Goal: Information Seeking & Learning: Learn about a topic

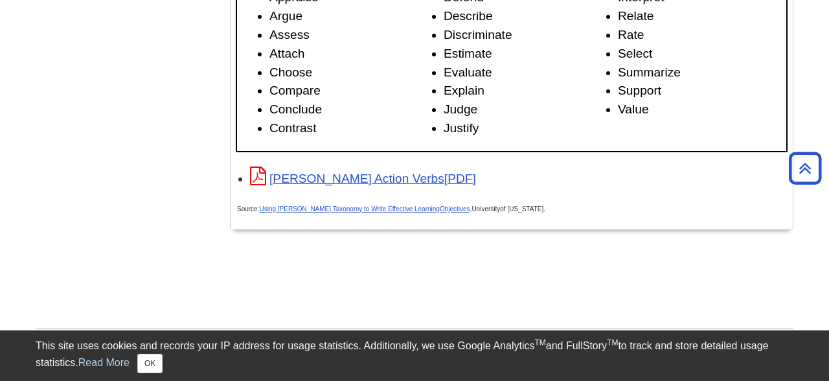
scroll to position [2120, 0]
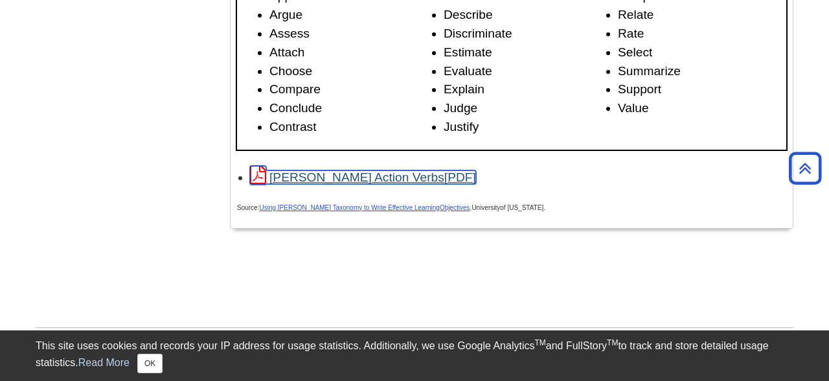
click at [331, 184] on link "[PERSON_NAME] Action Verbs" at bounding box center [363, 177] width 226 height 14
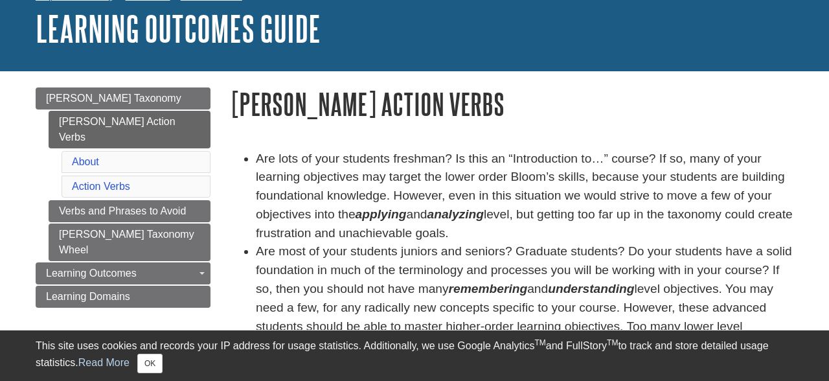
scroll to position [77, 0]
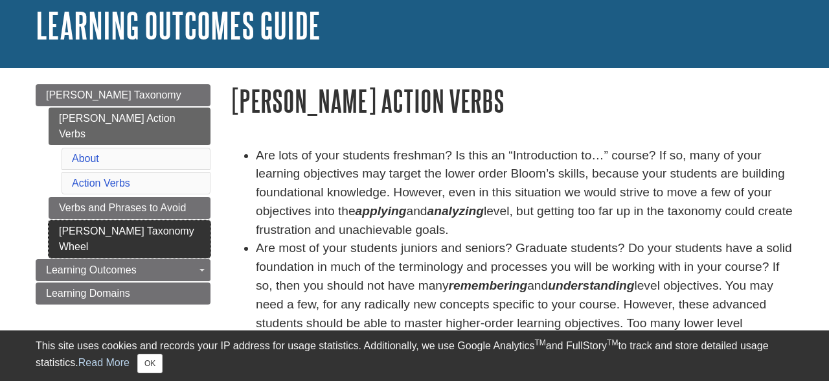
click at [147, 220] on link "[PERSON_NAME] Taxonomy Wheel" at bounding box center [130, 239] width 162 height 38
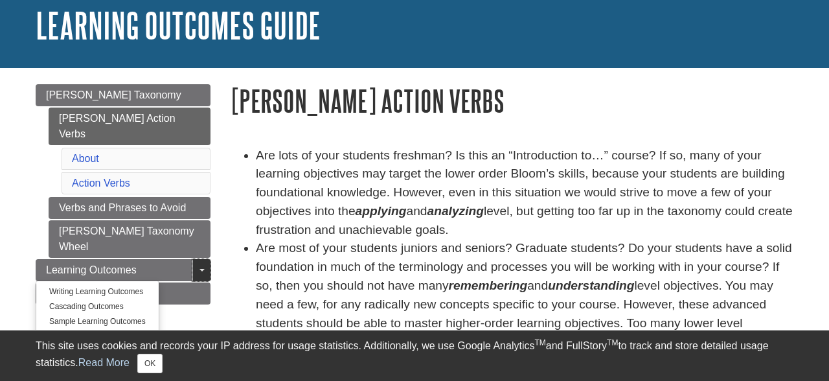
click at [202, 259] on link "Toggle Dropdown" at bounding box center [201, 270] width 18 height 22
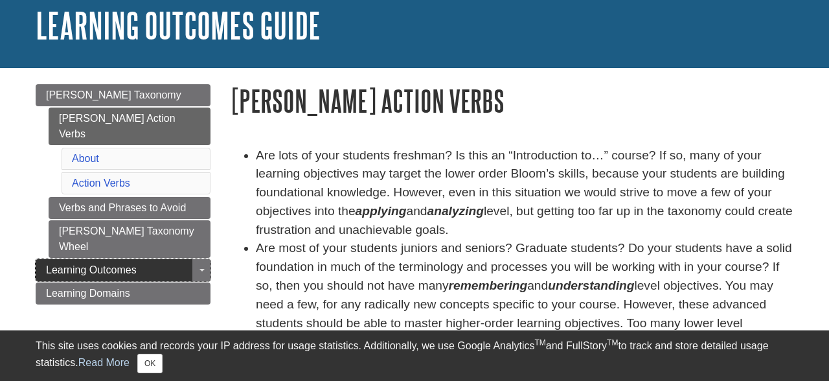
click at [165, 259] on link "Learning Outcomes" at bounding box center [123, 270] width 175 height 22
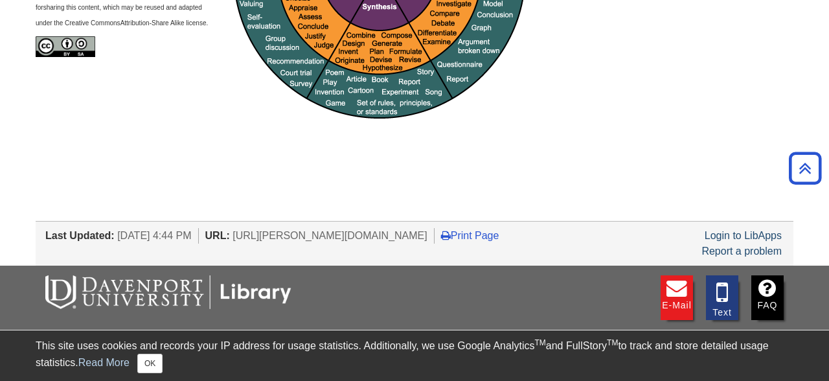
scroll to position [401, 0]
click at [499, 233] on link "Print Page" at bounding box center [470, 234] width 58 height 11
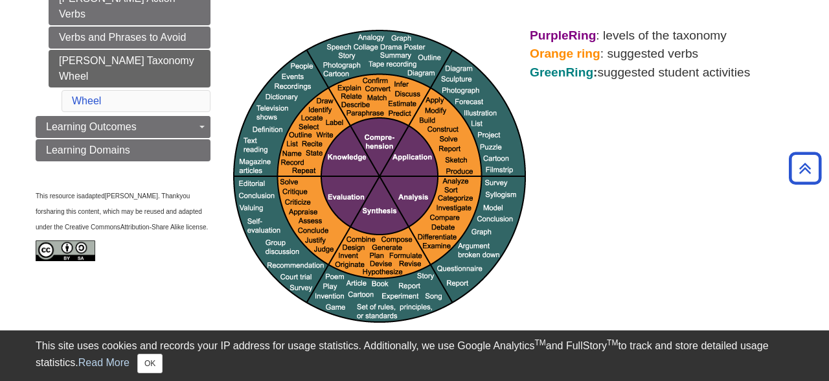
scroll to position [0, 0]
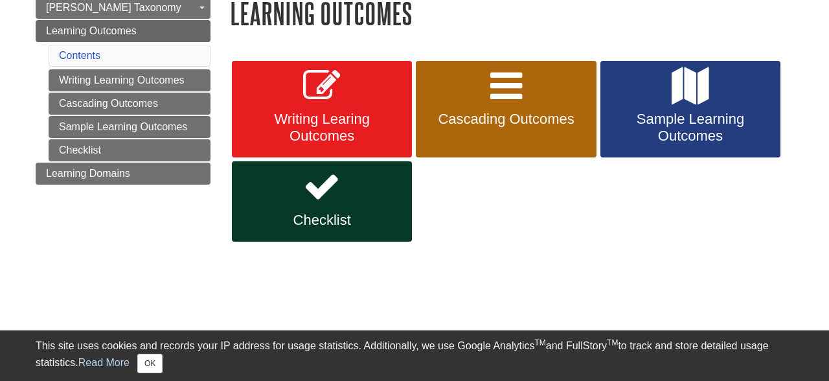
scroll to position [165, 0]
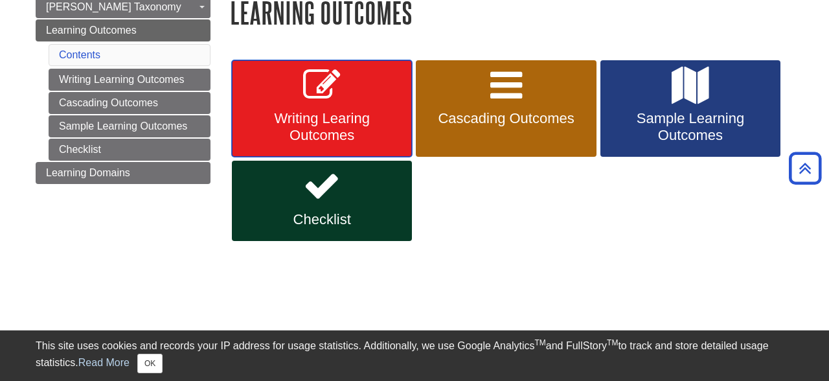
click at [355, 114] on span "Writing Learing Outcomes" at bounding box center [322, 127] width 161 height 34
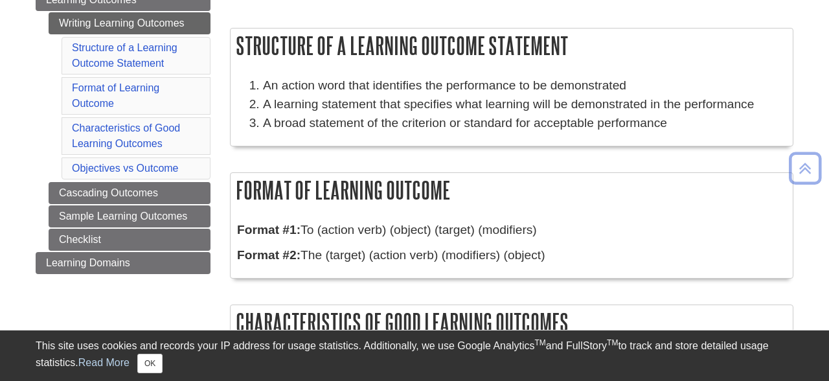
scroll to position [205, 0]
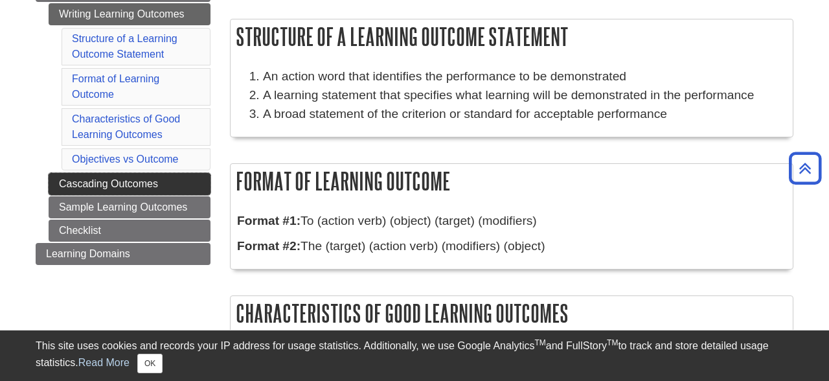
click at [142, 182] on link "Cascading Outcomes" at bounding box center [130, 184] width 162 height 22
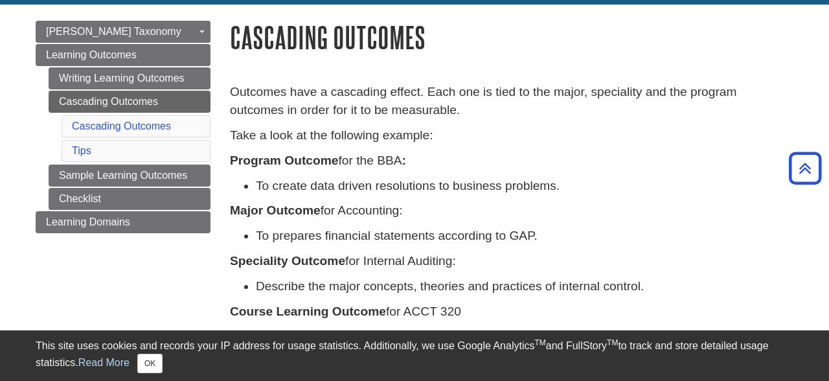
scroll to position [133, 0]
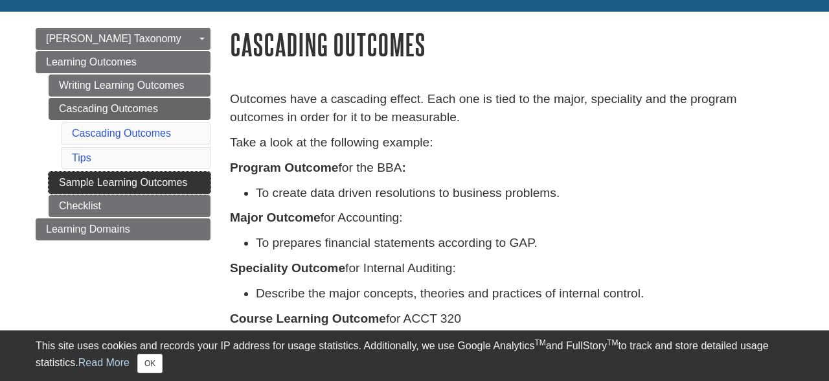
click at [154, 180] on link "Sample Learning Outcomes" at bounding box center [130, 183] width 162 height 22
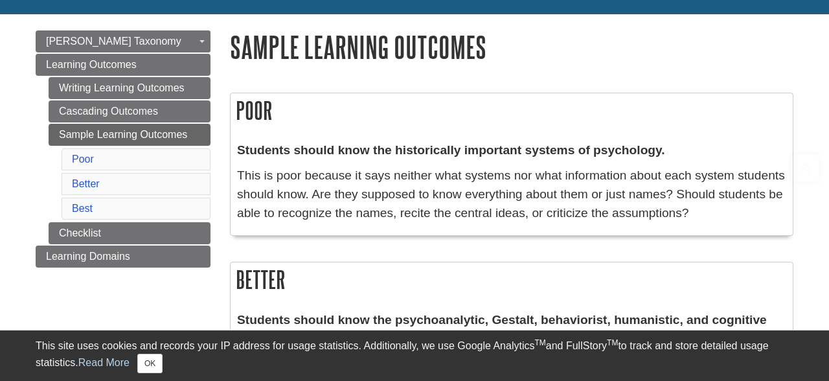
scroll to position [135, 0]
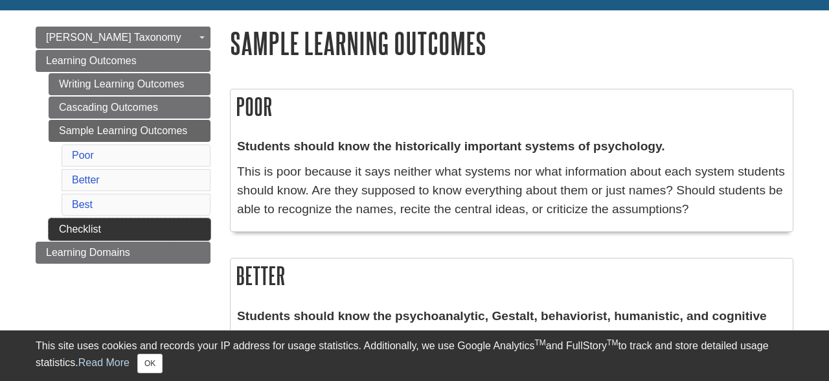
click at [174, 225] on link "Checklist" at bounding box center [130, 229] width 162 height 22
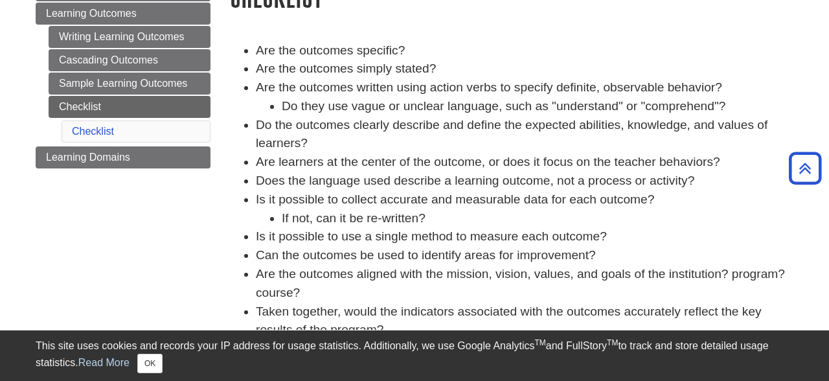
scroll to position [178, 0]
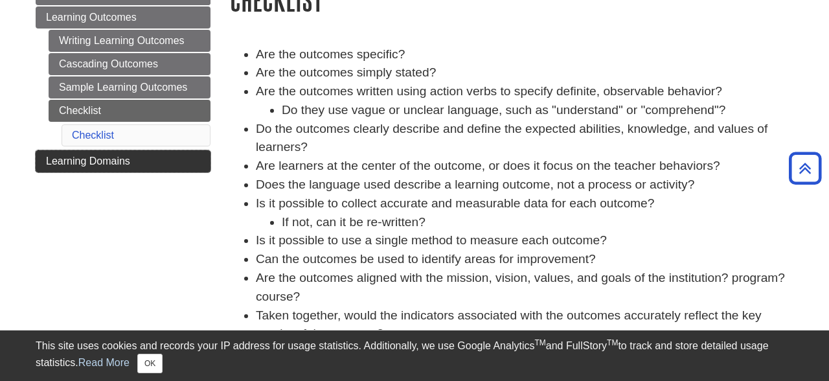
click at [111, 159] on span "Learning Domains" at bounding box center [88, 160] width 84 height 11
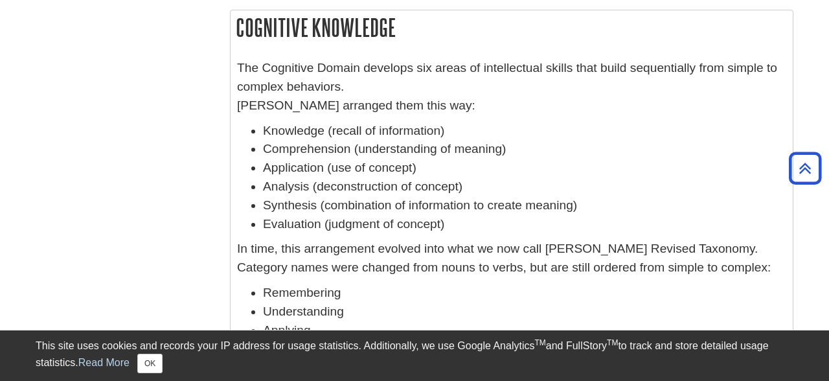
scroll to position [452, 0]
click at [223, 193] on div "In 1956, educational psychologist Dr. Benjamin Bloom created a system to classi…" at bounding box center [511, 349] width 583 height 1183
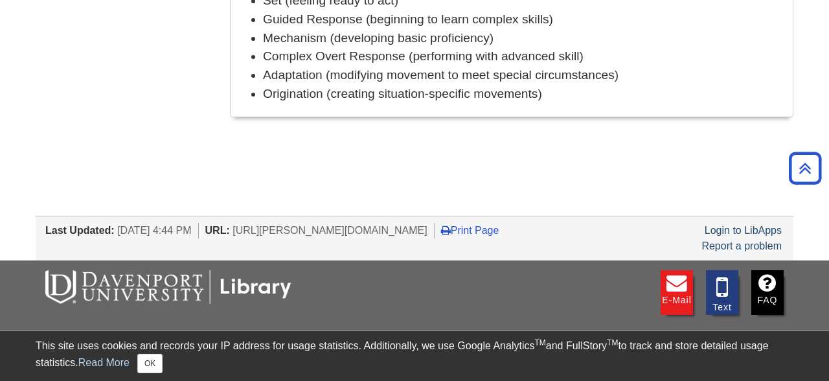
scroll to position [1272, 0]
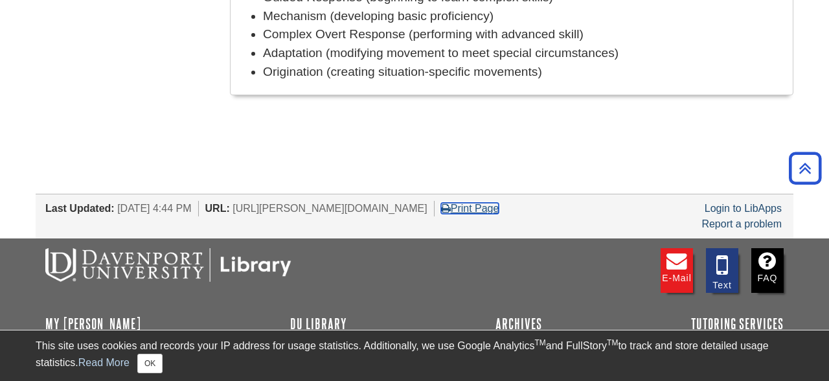
click at [499, 207] on link "Print Page" at bounding box center [470, 208] width 58 height 11
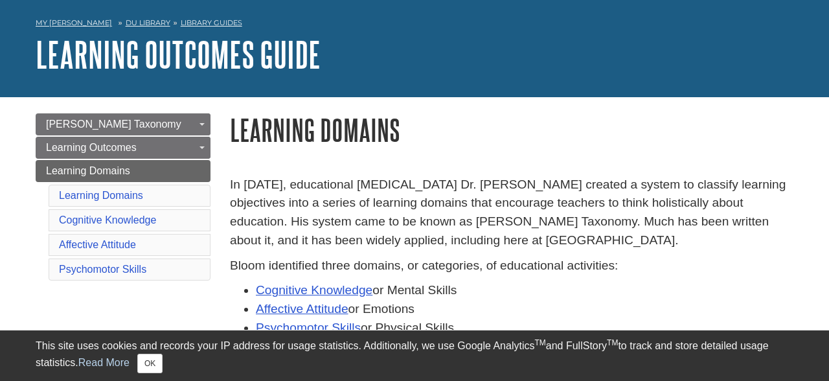
scroll to position [47, 0]
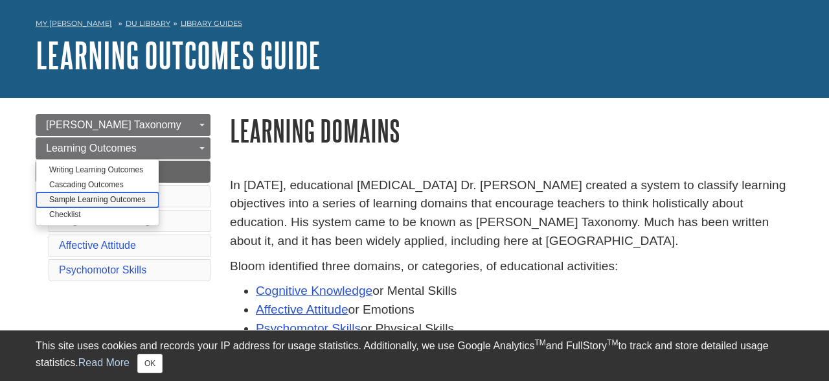
click at [82, 197] on link "Sample Learning Outcomes" at bounding box center [97, 199] width 122 height 15
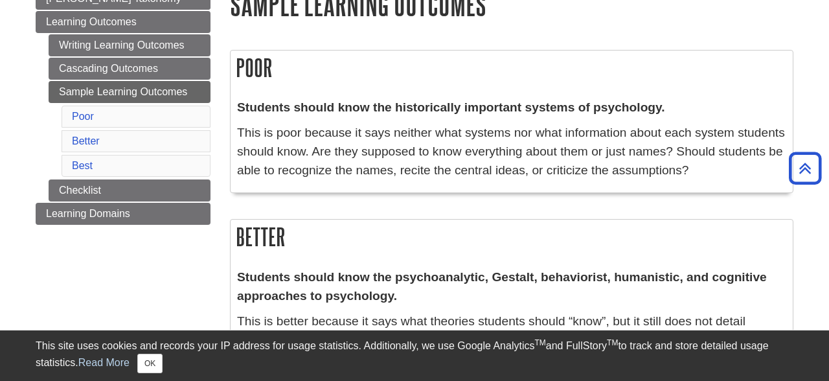
scroll to position [183, 0]
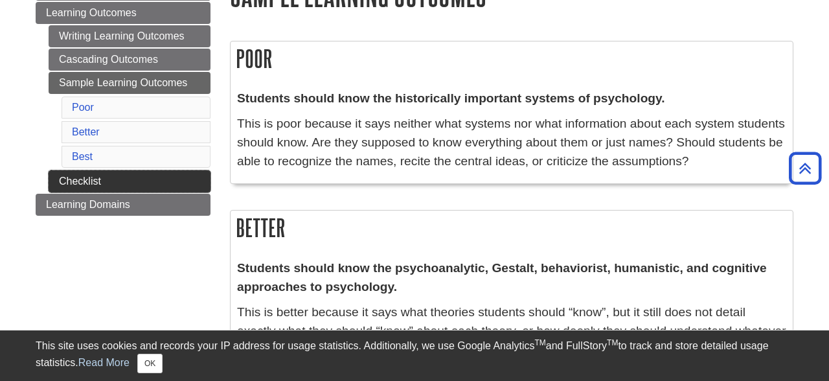
click at [90, 180] on link "Checklist" at bounding box center [130, 181] width 162 height 22
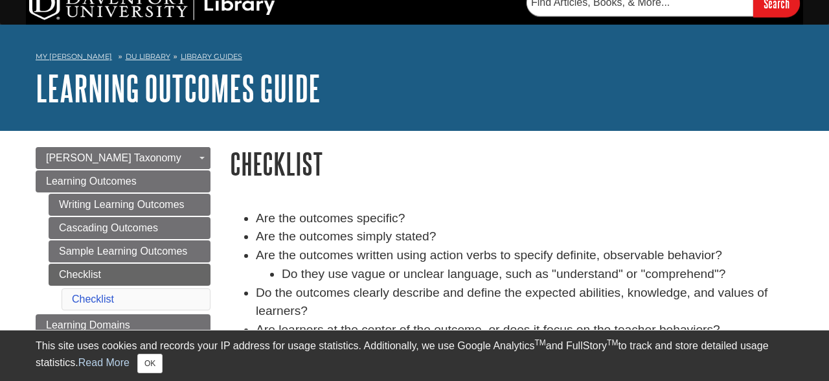
scroll to position [16, 0]
